Goal: Navigation & Orientation: Find specific page/section

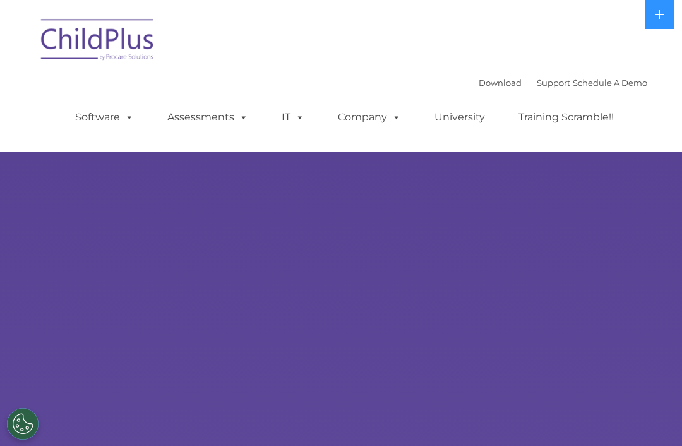
select select "MEDIUM"
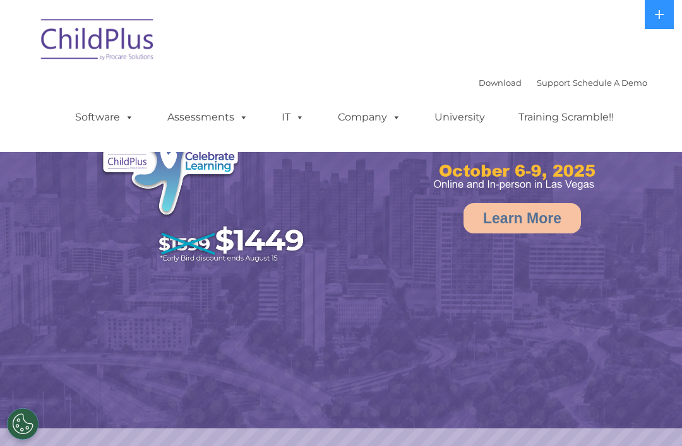
select select "MEDIUM"
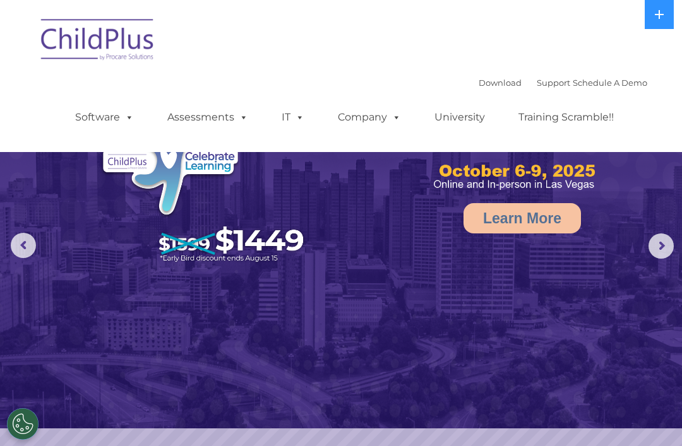
click at [657, 11] on icon at bounding box center [659, 14] width 10 height 10
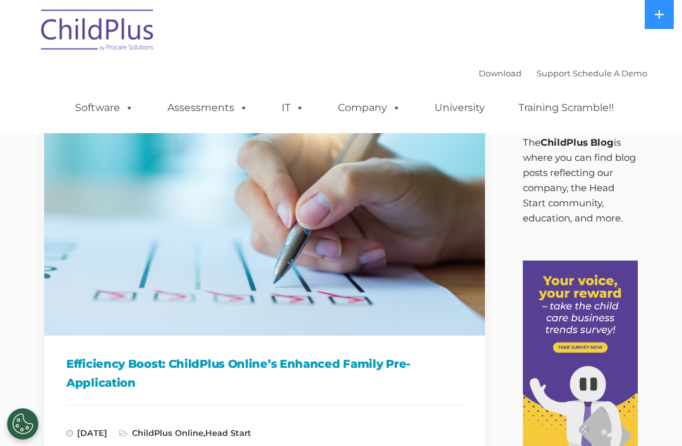
click at [102, 27] on img at bounding box center [98, 32] width 126 height 63
click at [121, 44] on img at bounding box center [98, 32] width 126 height 63
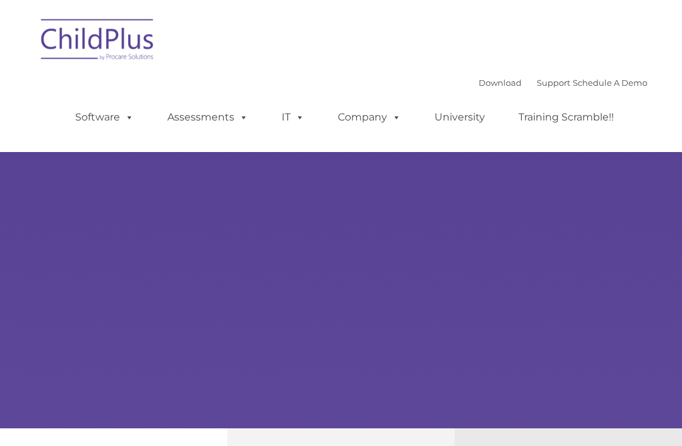
type input ""
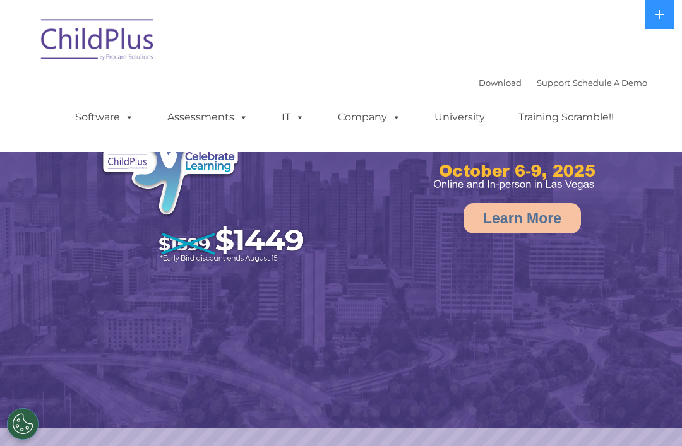
select select "MEDIUM"
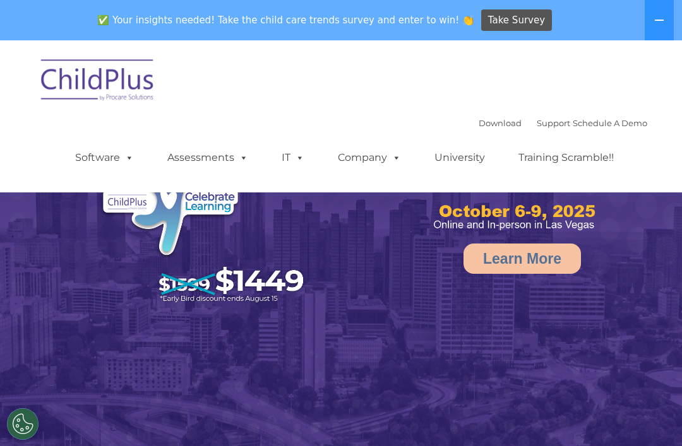
select select "MEDIUM"
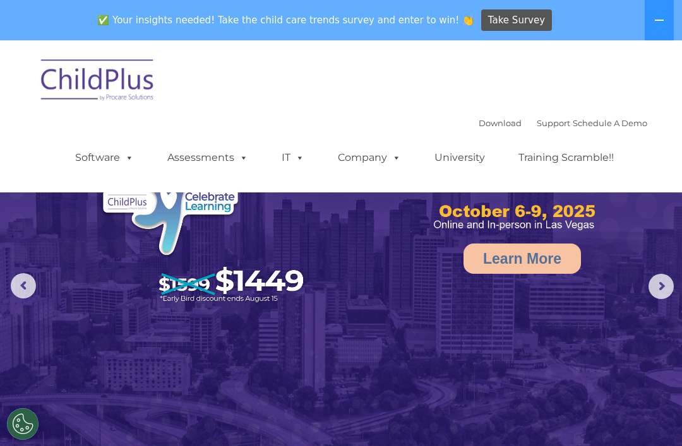
click at [660, 16] on icon at bounding box center [659, 20] width 10 height 10
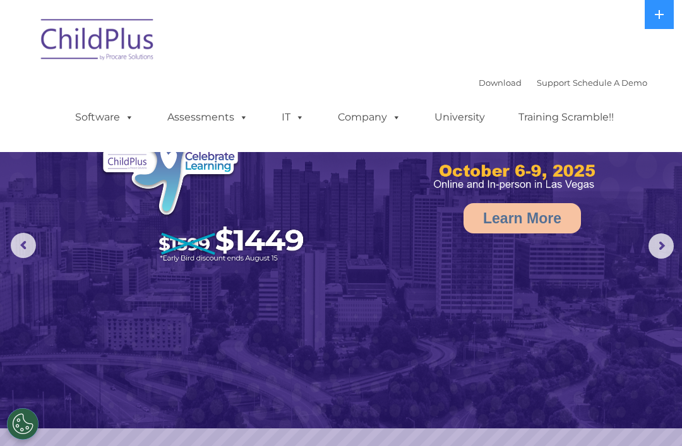
click at [117, 38] on img at bounding box center [98, 41] width 126 height 63
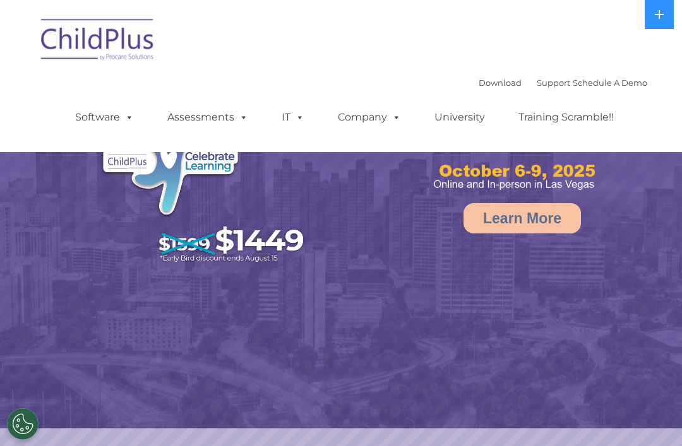
select select "MEDIUM"
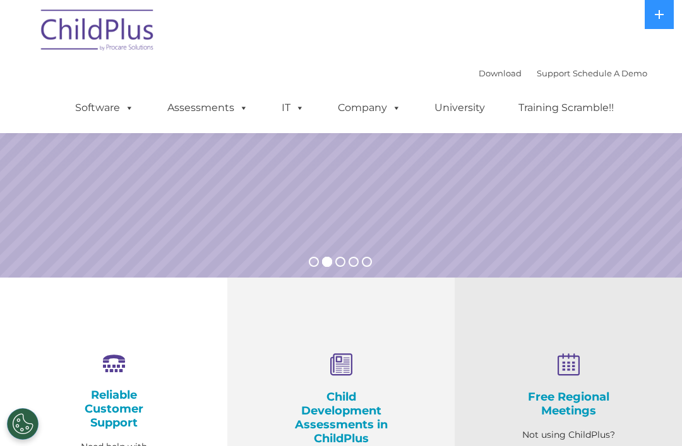
scroll to position [214, 0]
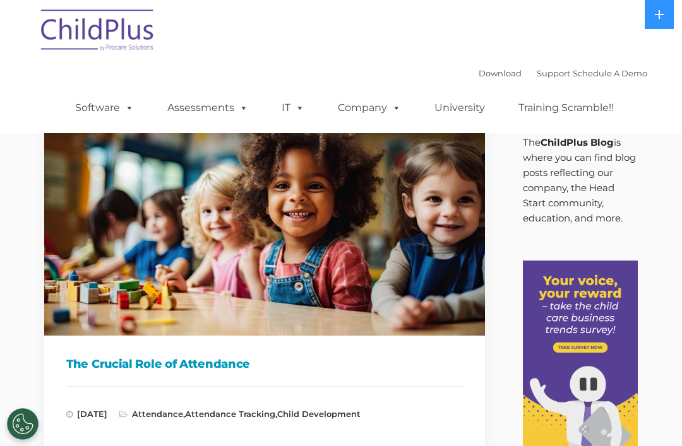
click at [665, 14] on button at bounding box center [659, 14] width 29 height 29
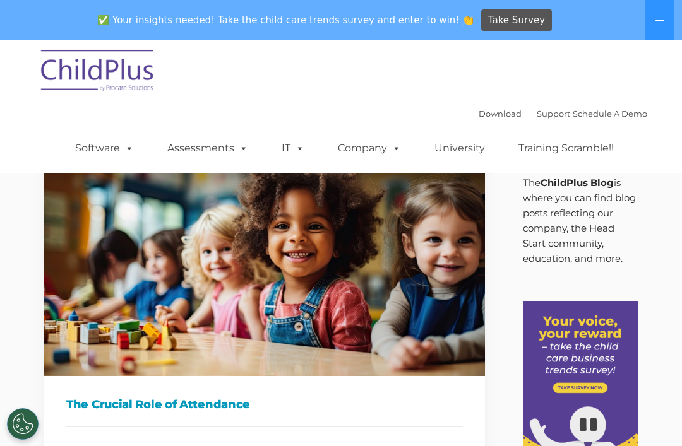
click at [660, 25] on button at bounding box center [659, 20] width 29 height 40
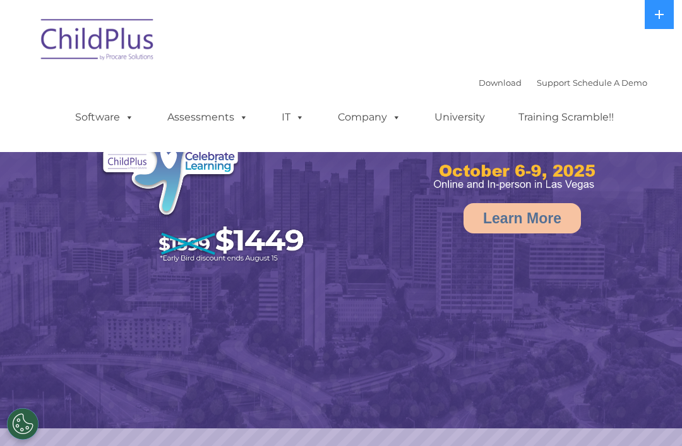
select select "MEDIUM"
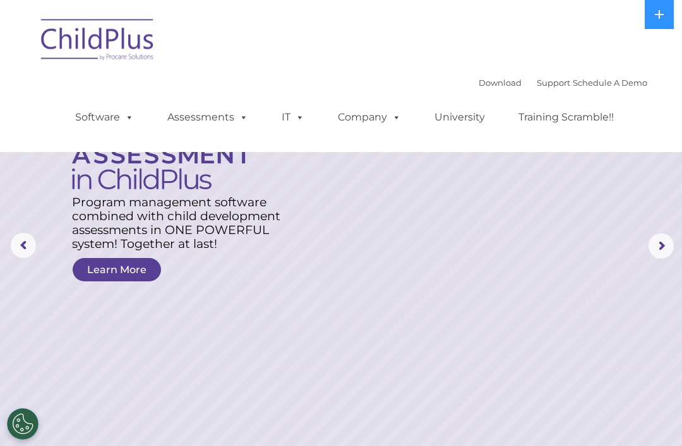
click at [101, 36] on img at bounding box center [98, 41] width 126 height 63
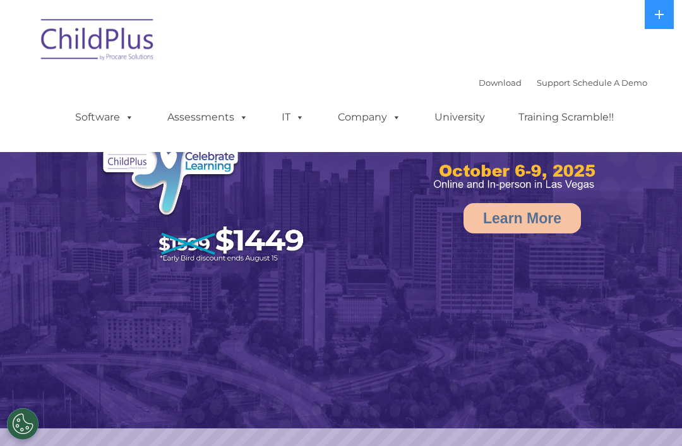
select select "MEDIUM"
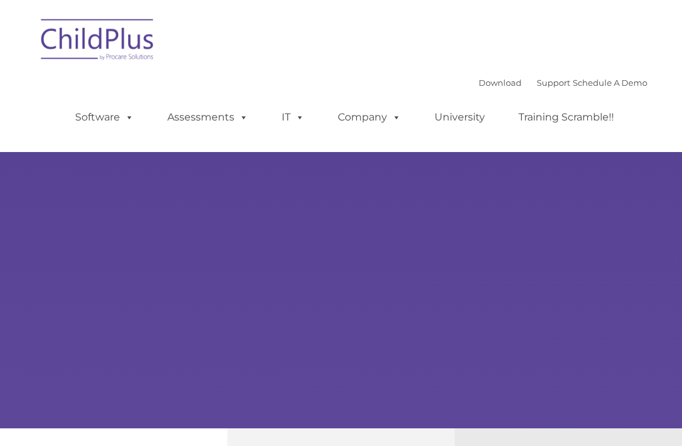
type input ""
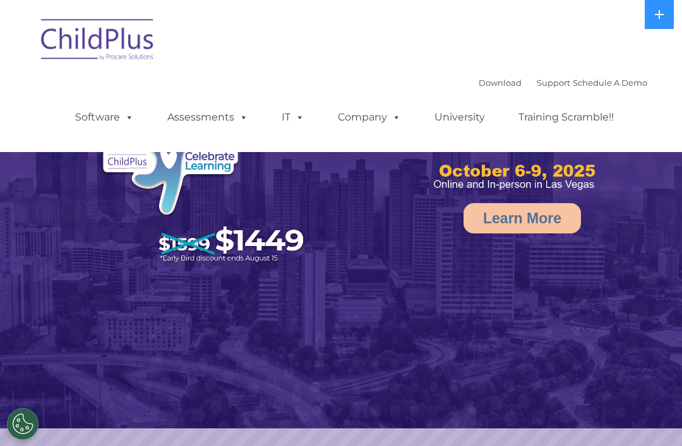
select select "MEDIUM"
